Goal: Navigation & Orientation: Find specific page/section

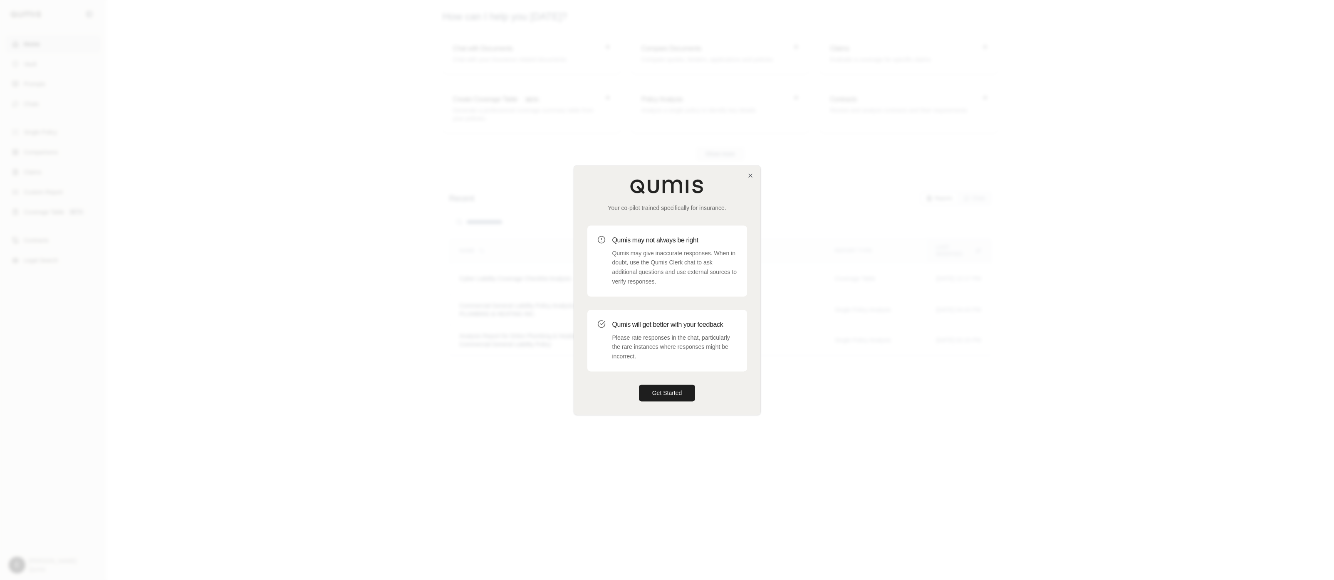
click at [507, 389] on div at bounding box center [667, 290] width 1334 height 580
